Goal: Navigation & Orientation: Find specific page/section

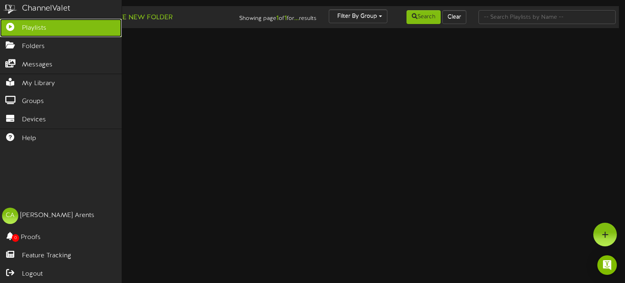
click at [24, 31] on span "Playlists" at bounding box center [34, 28] width 24 height 9
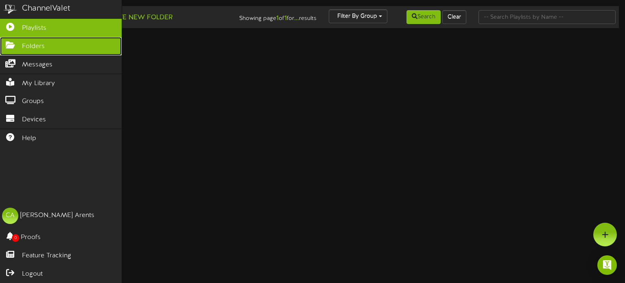
click at [15, 42] on icon at bounding box center [10, 44] width 20 height 6
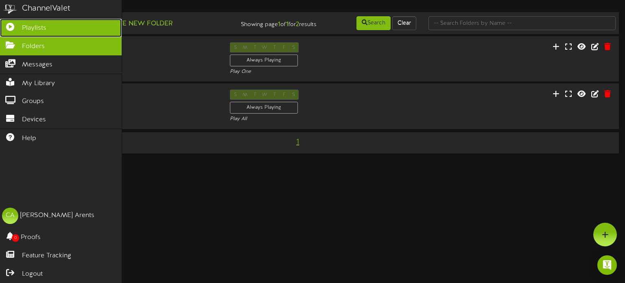
click at [14, 31] on link "Playlists" at bounding box center [61, 28] width 122 height 18
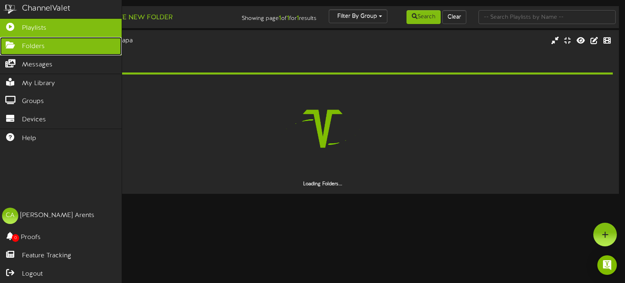
click at [9, 41] on icon at bounding box center [10, 44] width 20 height 6
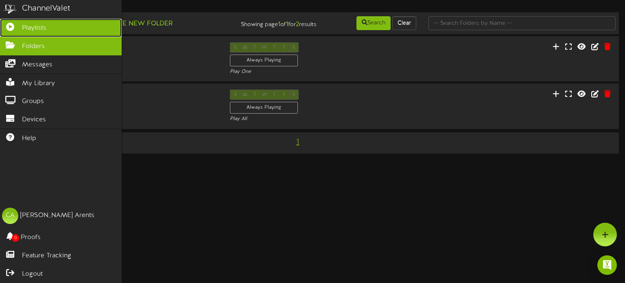
click at [53, 30] on link "Playlists" at bounding box center [61, 28] width 122 height 18
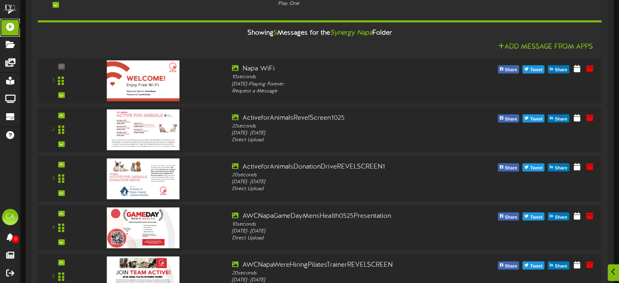
scroll to position [163, 0]
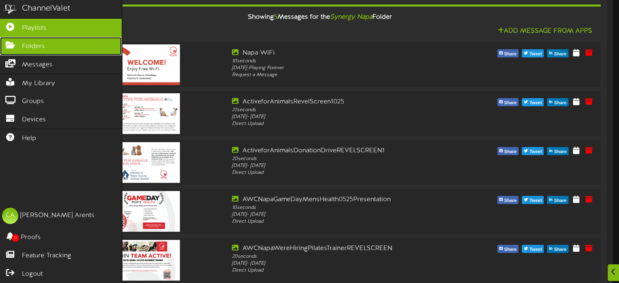
click at [25, 49] on span "Folders" at bounding box center [33, 46] width 23 height 9
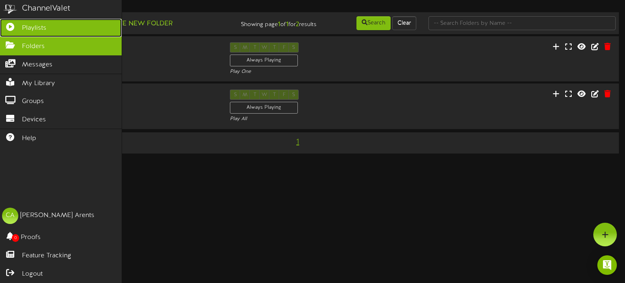
click at [15, 26] on icon at bounding box center [10, 26] width 20 height 6
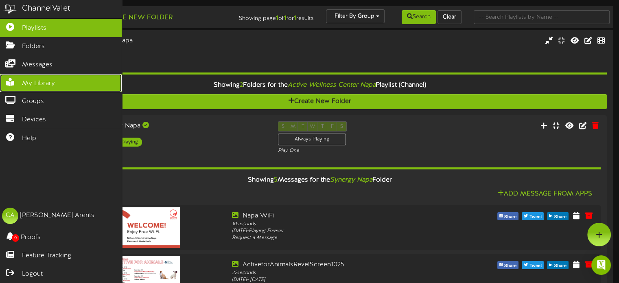
click at [35, 83] on span "My Library" at bounding box center [38, 83] width 33 height 9
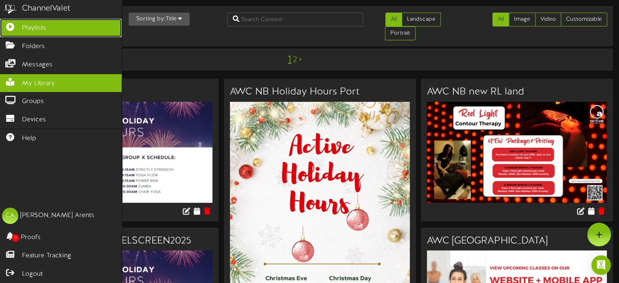
click at [23, 28] on span "Playlists" at bounding box center [34, 28] width 24 height 9
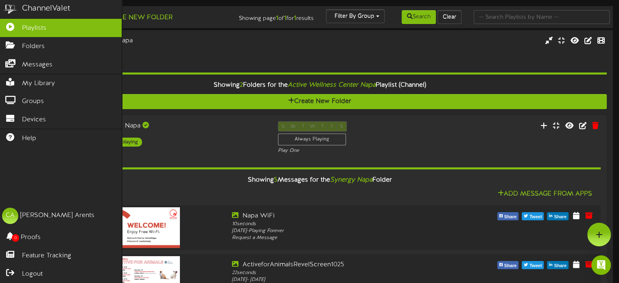
drag, startPoint x: 21, startPoint y: 10, endPoint x: 34, endPoint y: 9, distance: 12.6
click at [21, 10] on div "ChannelValet" at bounding box center [61, 9] width 122 height 18
click at [46, 9] on div "ChannelValet" at bounding box center [46, 9] width 48 height 12
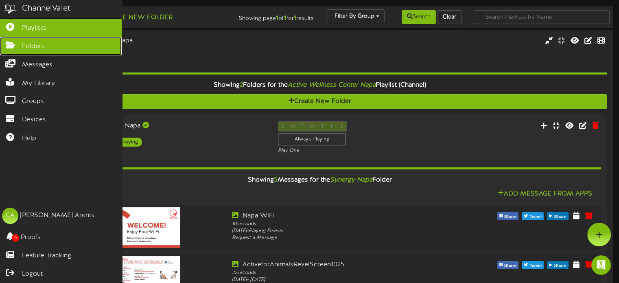
click at [25, 48] on span "Folders" at bounding box center [33, 46] width 23 height 9
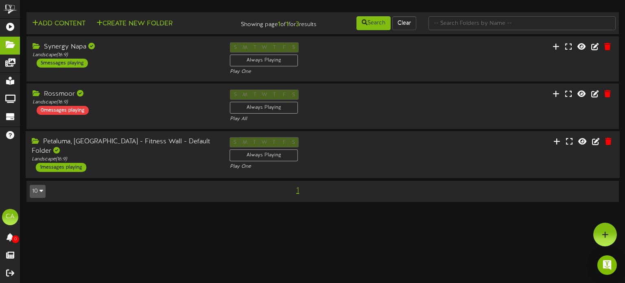
click at [61, 141] on div "Petaluma, CA - Fitness Wall - Default Folder" at bounding box center [125, 146] width 186 height 19
click at [126, 142] on div "Petaluma, [GEOGRAPHIC_DATA] - Fitness Wall - Default Folder" at bounding box center [125, 146] width 186 height 19
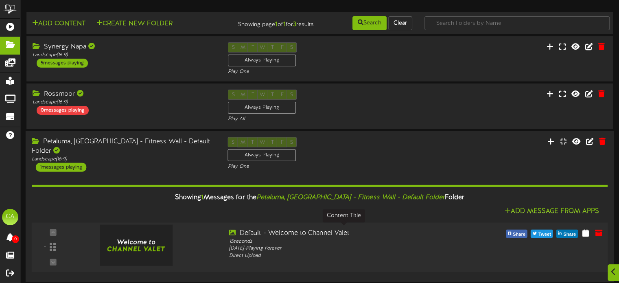
scroll to position [28, 0]
